Goal: Transaction & Acquisition: Purchase product/service

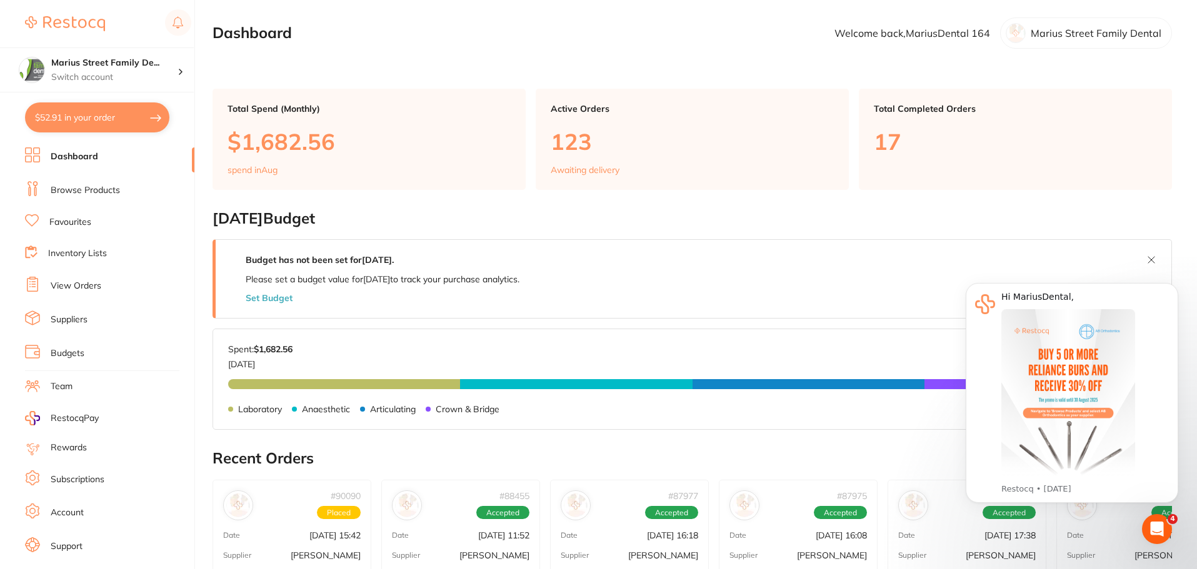
click at [84, 119] on button "$52.91 in your order" at bounding box center [97, 117] width 144 height 30
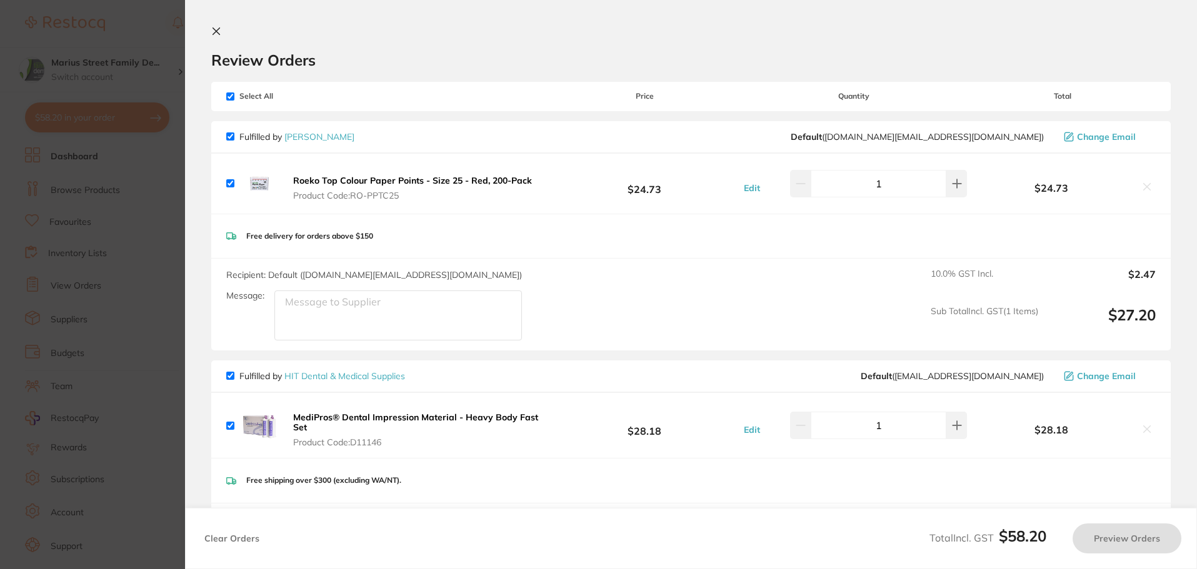
checkbox input "true"
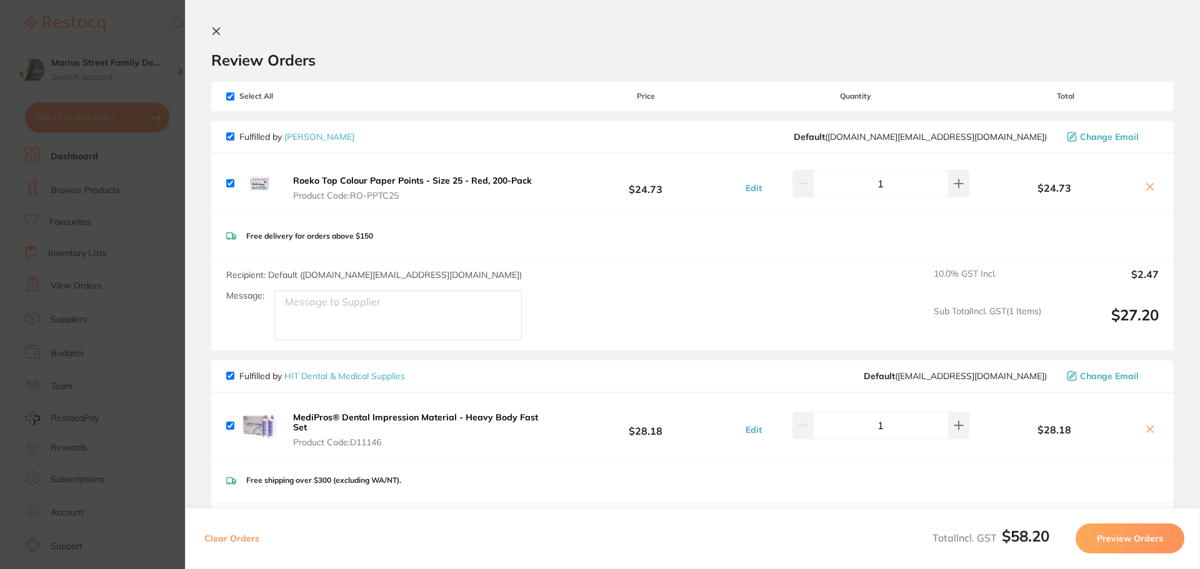
click at [227, 375] on input "checkbox" at bounding box center [230, 376] width 8 height 8
checkbox input "false"
click at [1138, 544] on button "Preview Orders" at bounding box center [1130, 539] width 109 height 30
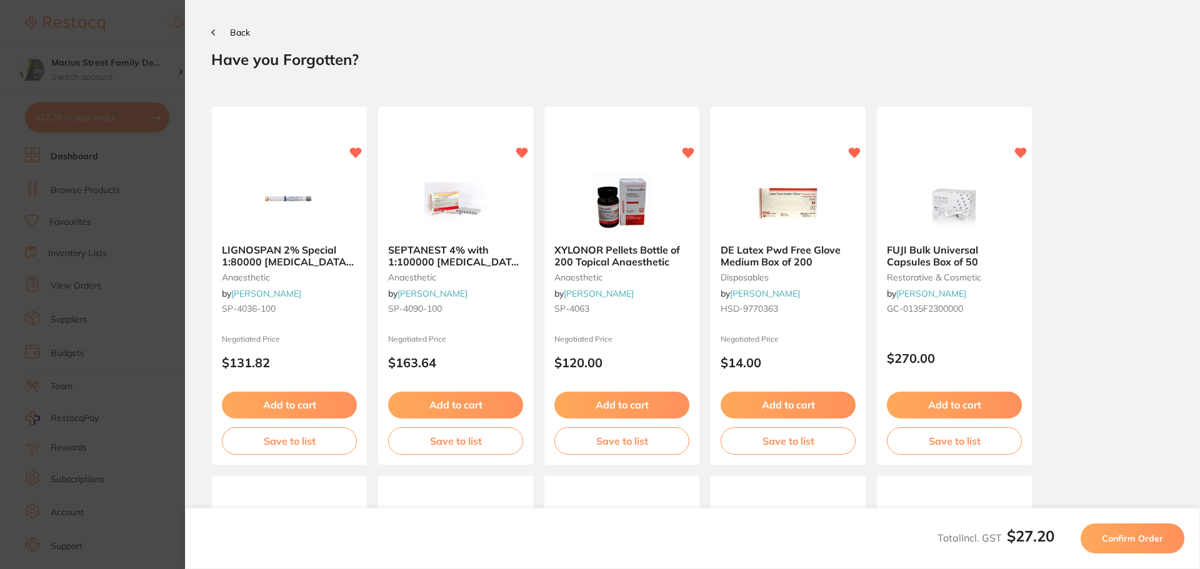
click at [1122, 539] on span "Confirm Order" at bounding box center [1132, 538] width 61 height 11
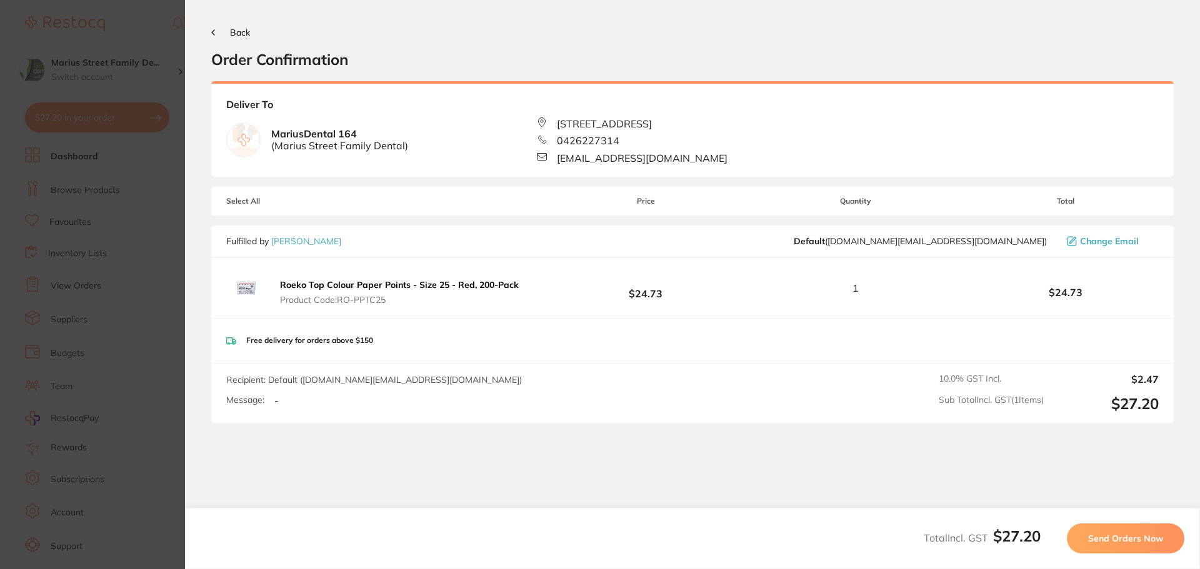
click at [1101, 546] on button "Send Orders Now" at bounding box center [1125, 539] width 117 height 30
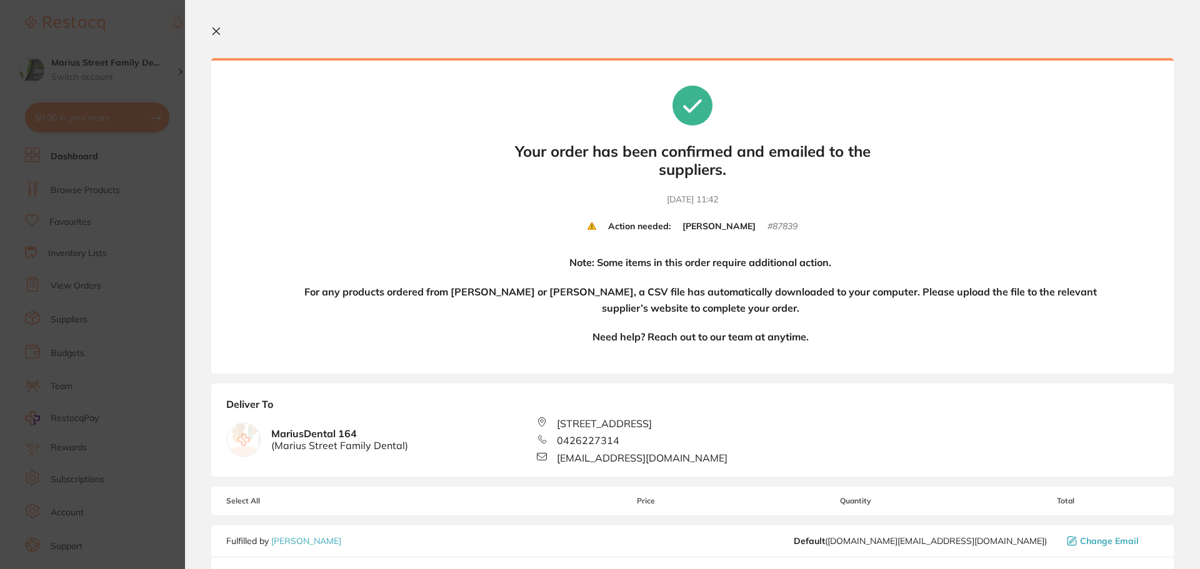
click at [211, 34] on section "Your orders are being processed and we will notify you once we have placed the …" at bounding box center [692, 284] width 1015 height 569
click at [214, 34] on icon at bounding box center [216, 31] width 7 height 7
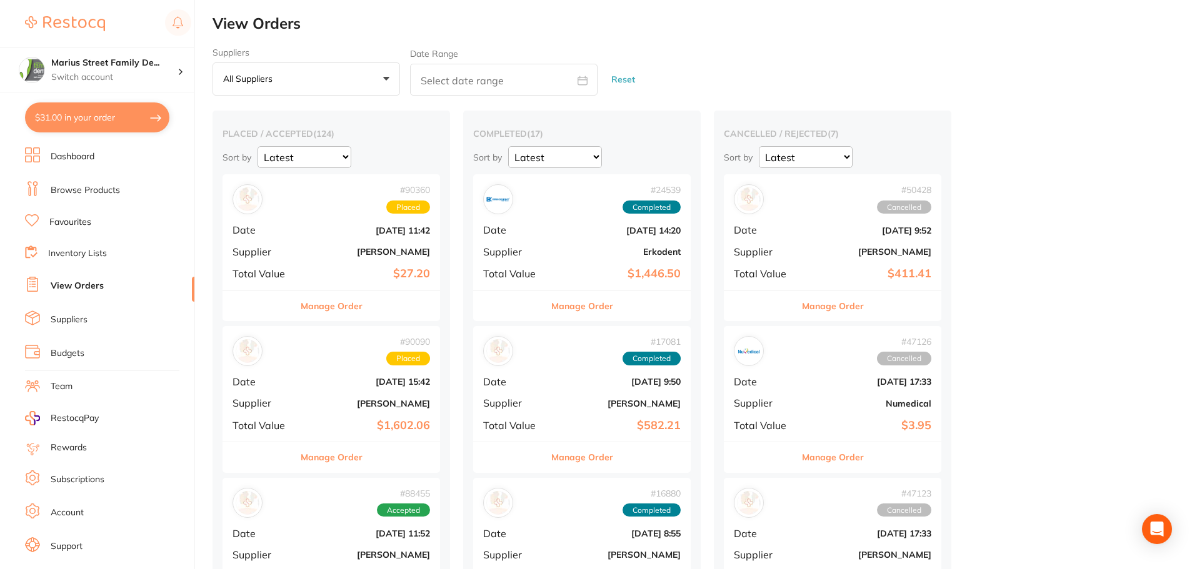
click at [122, 120] on button "$31.00 in your order" at bounding box center [97, 117] width 144 height 30
checkbox input "true"
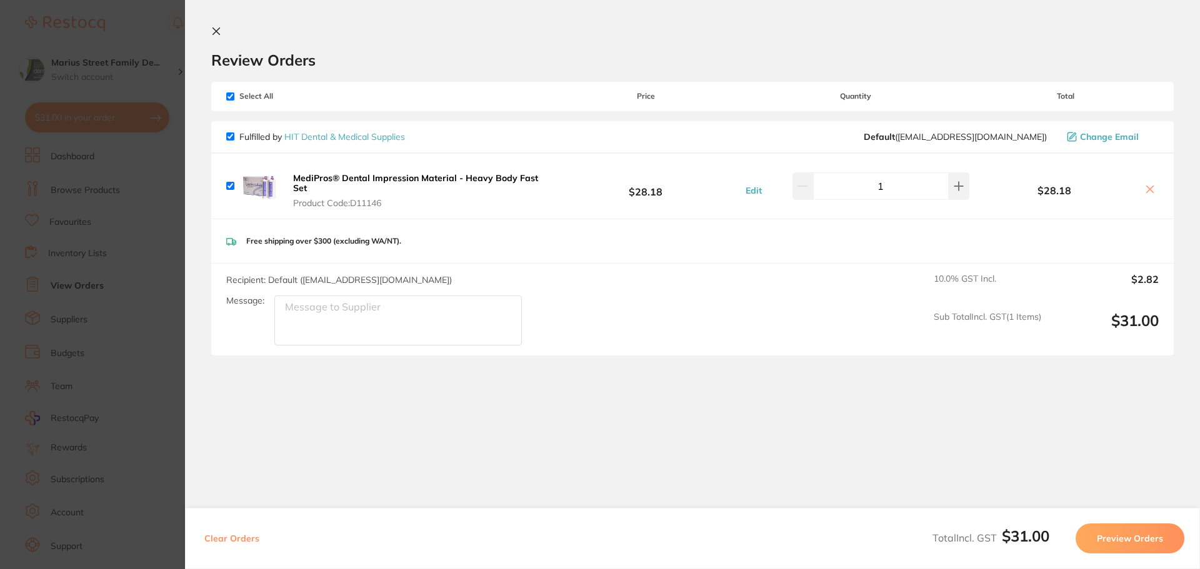
click at [219, 37] on button at bounding box center [218, 32] width 15 height 12
